Goal: Check status: Check status

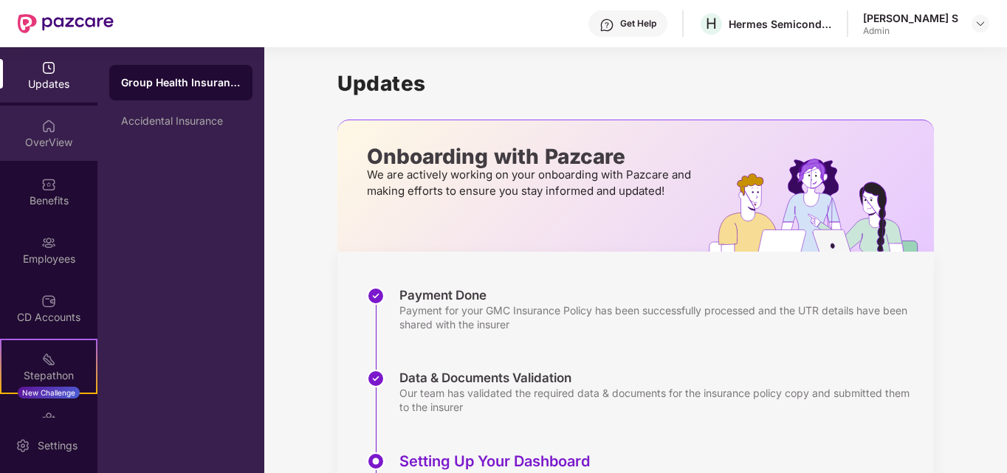
scroll to position [229, 0]
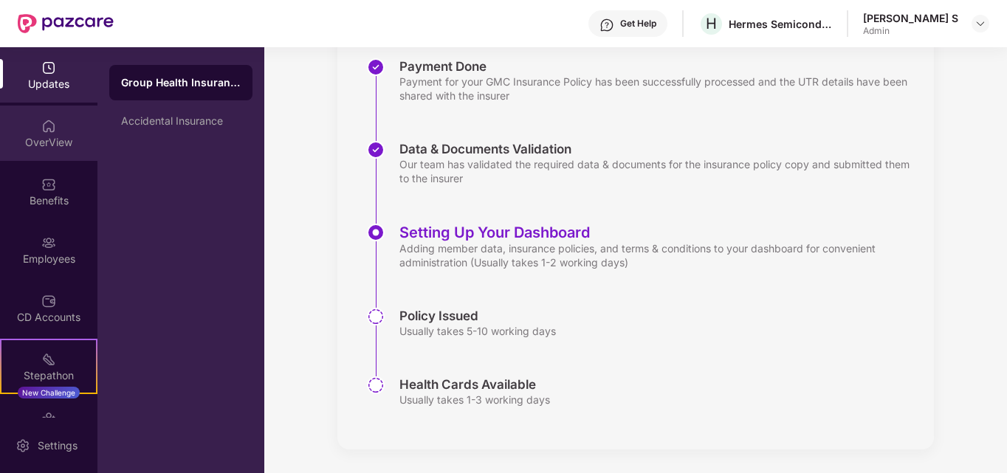
click at [45, 149] on div "OverView" at bounding box center [48, 142] width 97 height 15
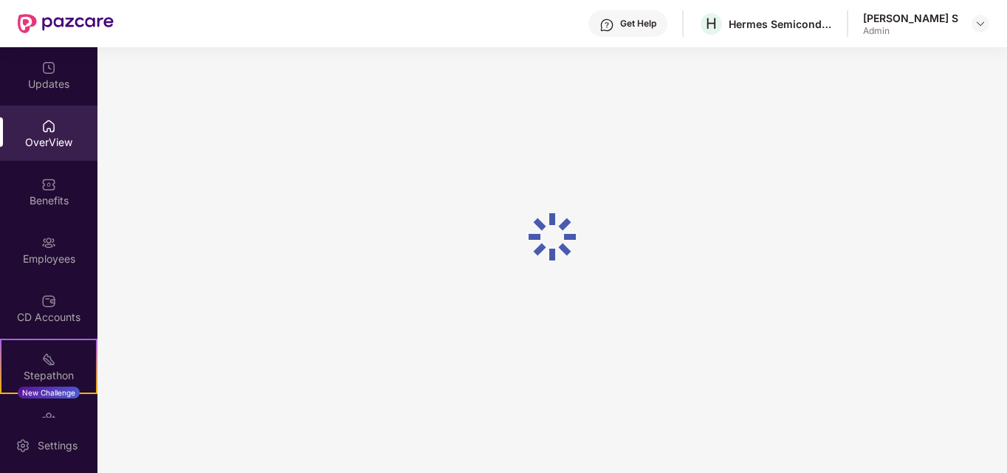
scroll to position [47, 0]
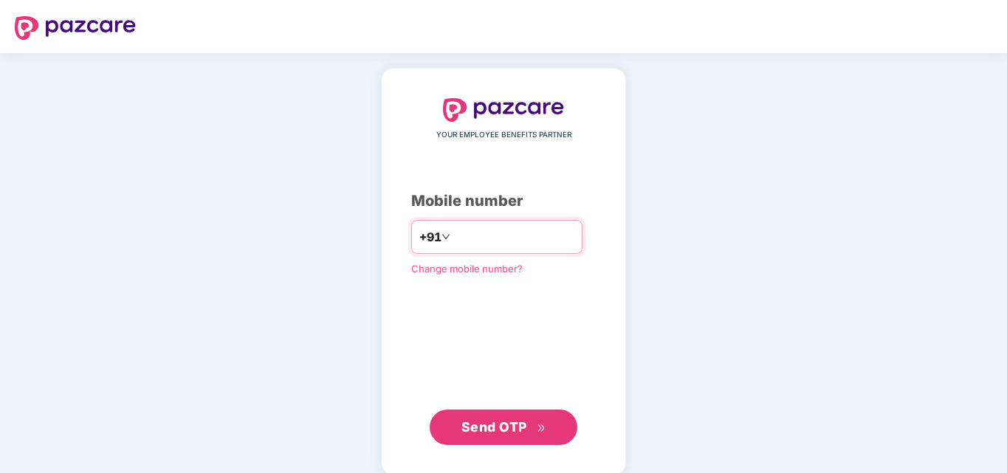
type input "**********"
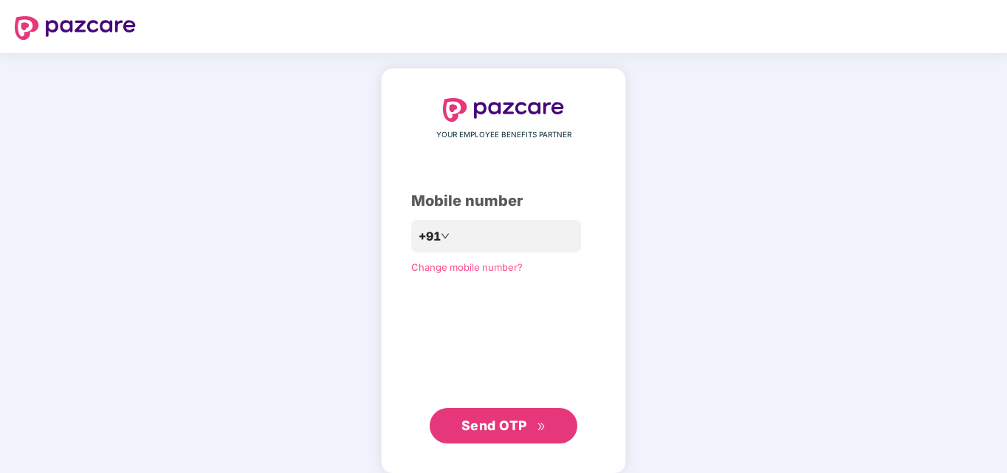
click at [519, 430] on span "Send OTP" at bounding box center [494, 426] width 66 height 16
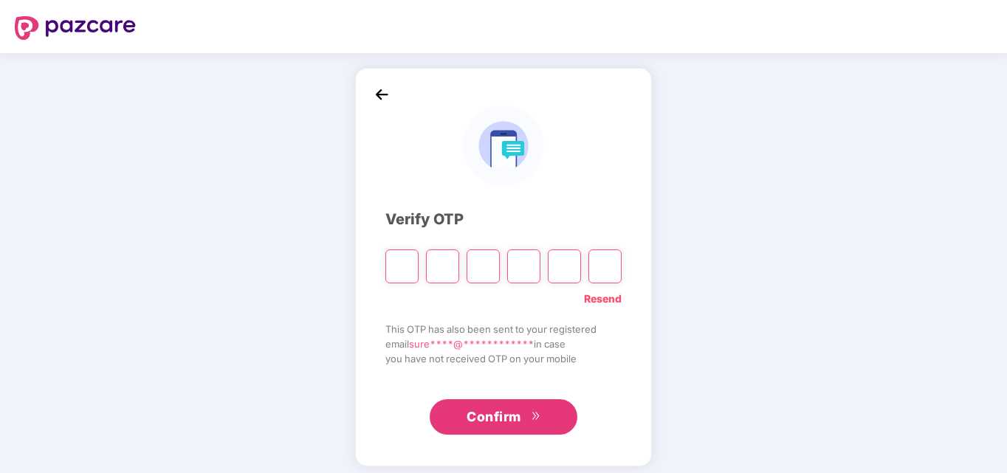
type input "*"
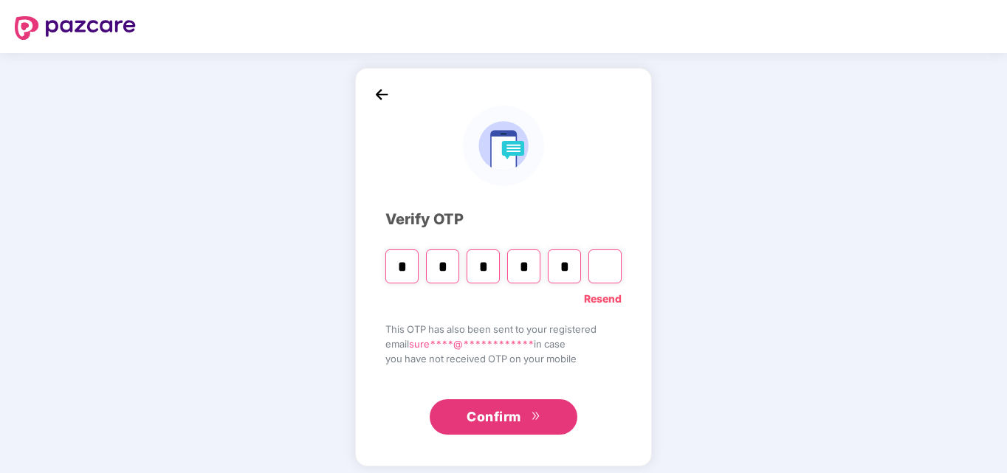
type input "*"
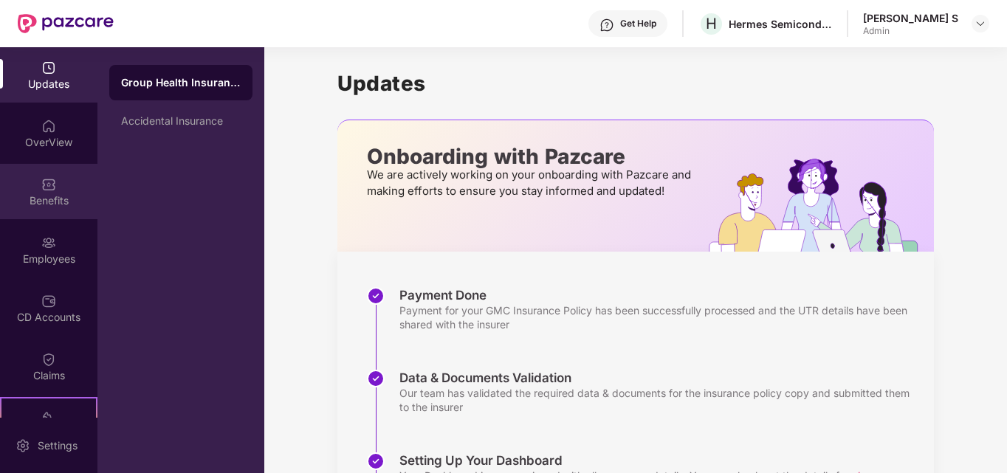
click at [44, 172] on div "Benefits" at bounding box center [48, 191] width 97 height 55
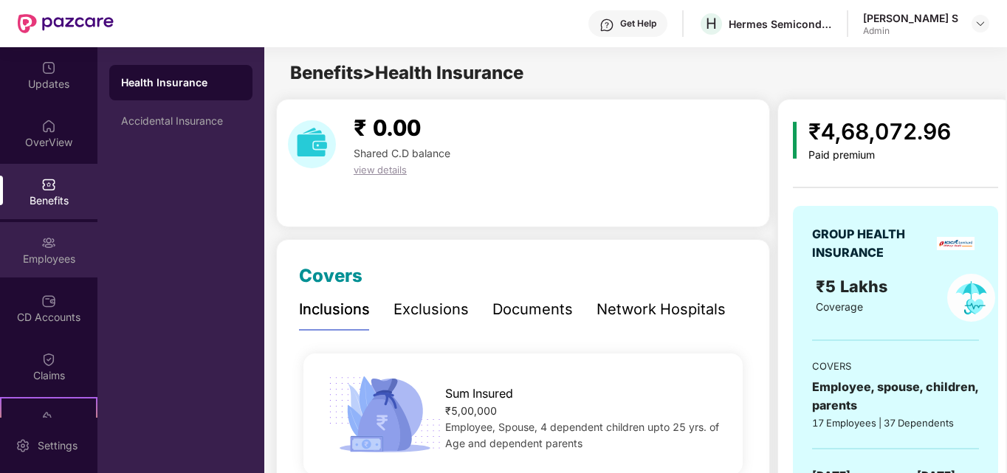
click at [47, 265] on div "Employees" at bounding box center [48, 259] width 97 height 15
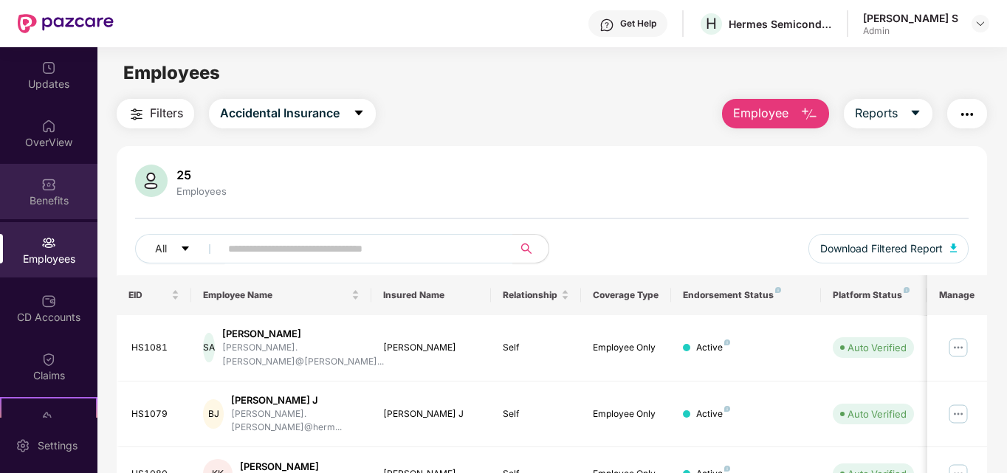
click at [25, 191] on div "Benefits" at bounding box center [48, 191] width 97 height 55
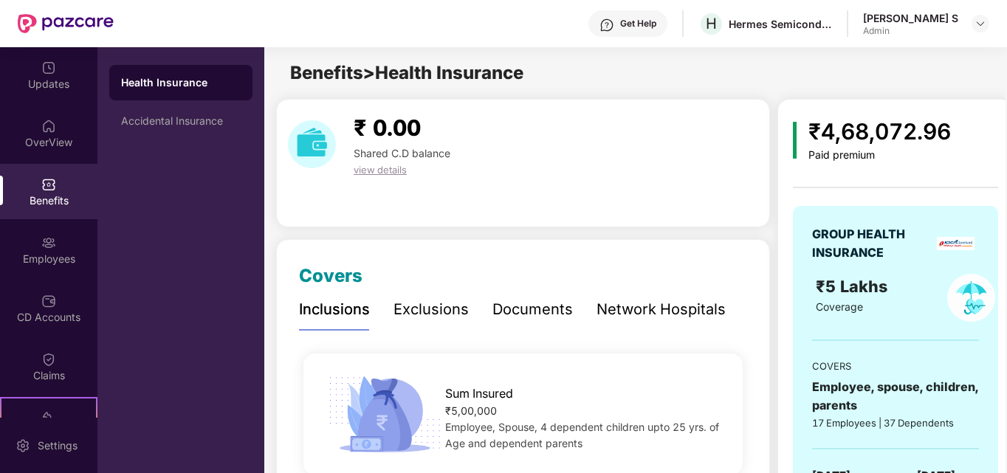
click at [536, 297] on div "Documents" at bounding box center [532, 309] width 80 height 41
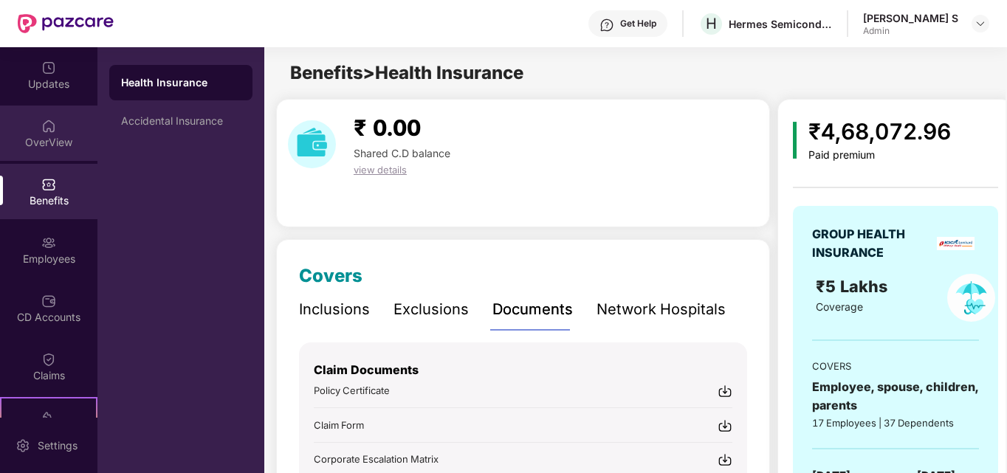
click at [44, 154] on div "OverView" at bounding box center [48, 133] width 97 height 55
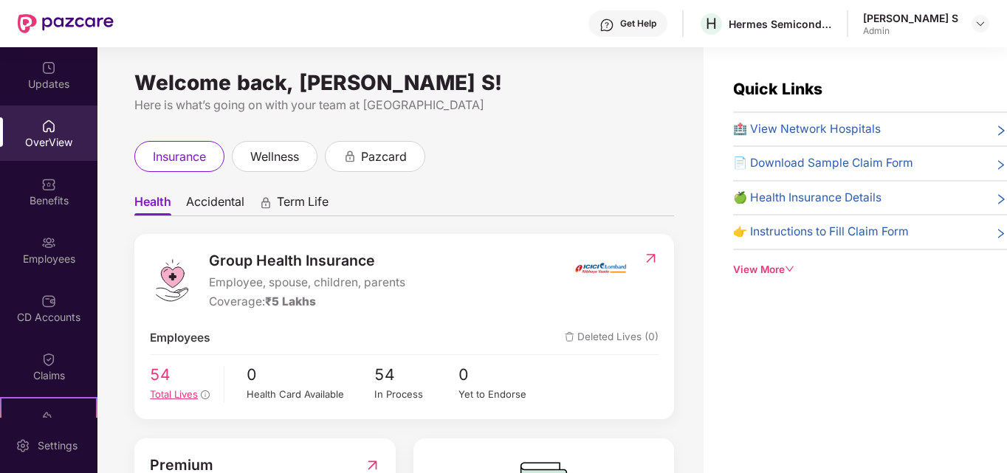
click at [155, 397] on span "Total Lives" at bounding box center [174, 394] width 48 height 12
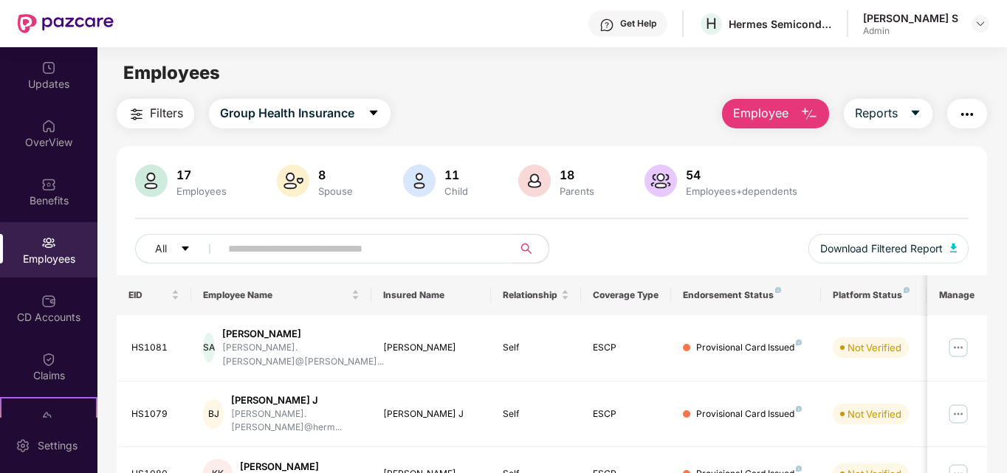
click at [835, 180] on div "17 Employees 8 Spouse 11 Child 18 Parents 54 Employees+dependents" at bounding box center [552, 182] width 834 height 35
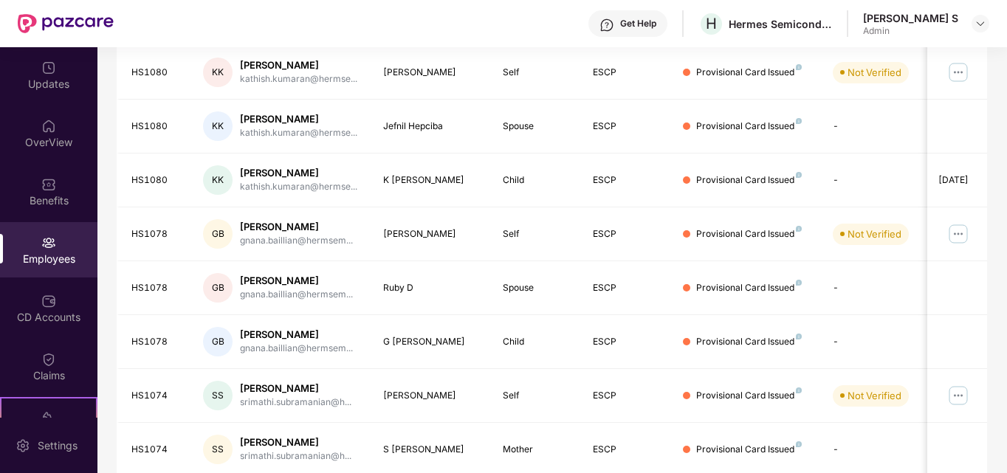
scroll to position [434, 0]
